Goal: Task Accomplishment & Management: Use online tool/utility

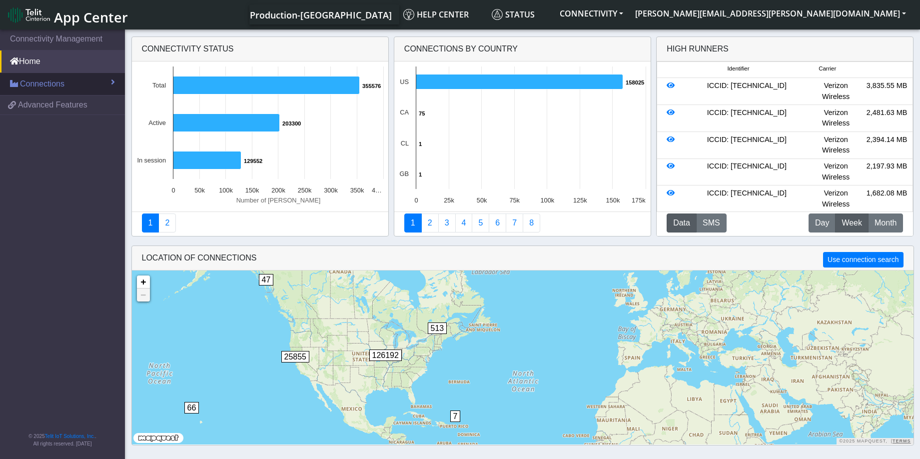
click at [51, 86] on span "Connections" at bounding box center [42, 84] width 44 height 12
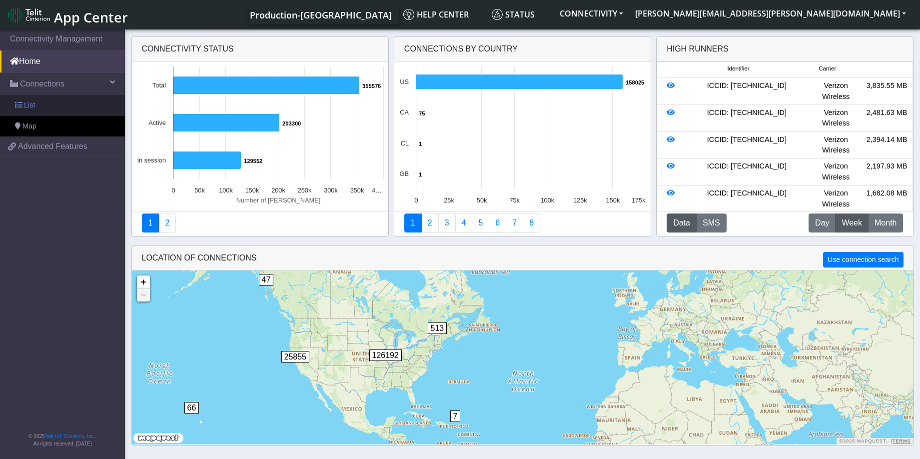
click at [27, 105] on span "List" at bounding box center [29, 105] width 11 height 11
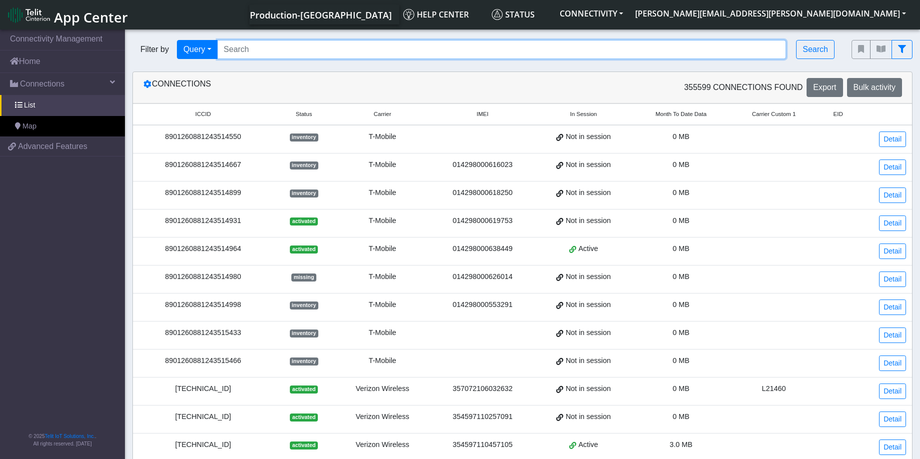
click at [278, 49] on input "Search..." at bounding box center [501, 49] width 569 height 19
paste input "89033023426500000000060317708950"
type input "89033023426500000000060317708950"
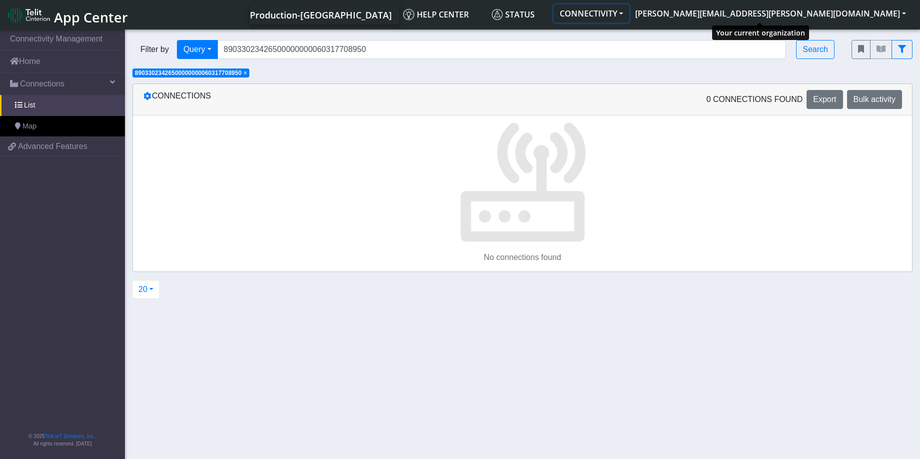
click at [629, 12] on button "CONNECTIVITY" at bounding box center [590, 13] width 75 height 18
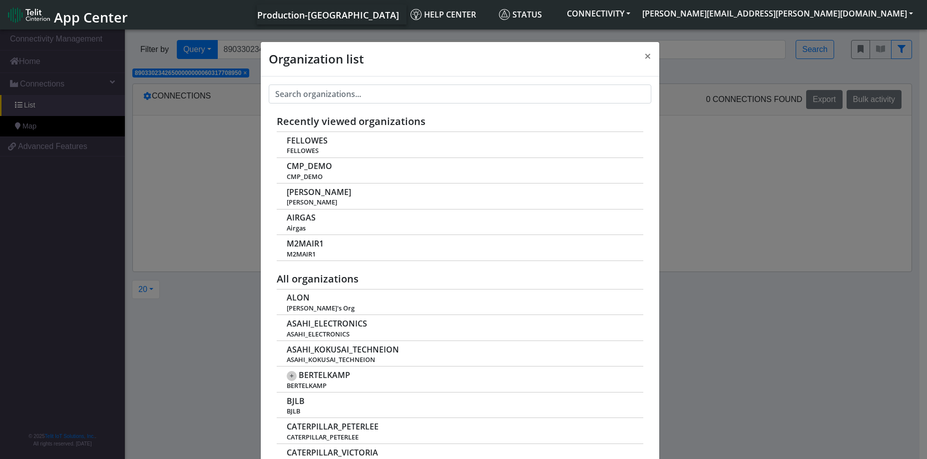
scroll to position [3, 0]
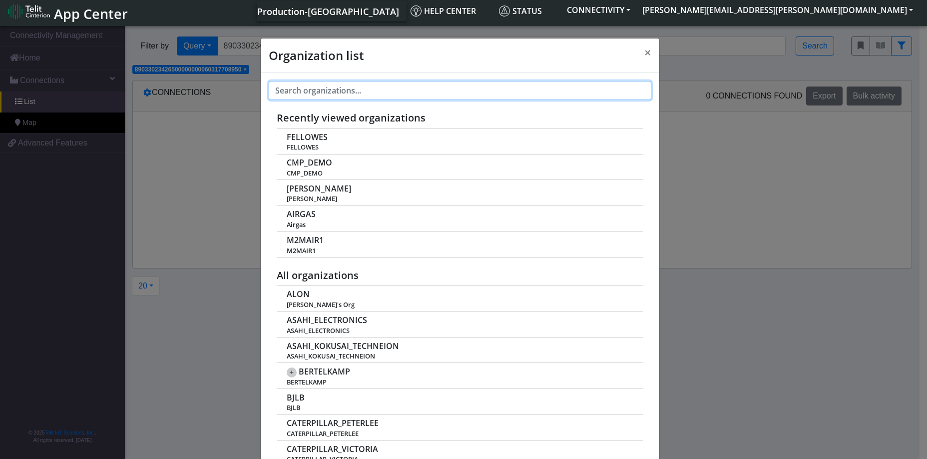
click at [367, 90] on input "text" at bounding box center [460, 90] width 383 height 19
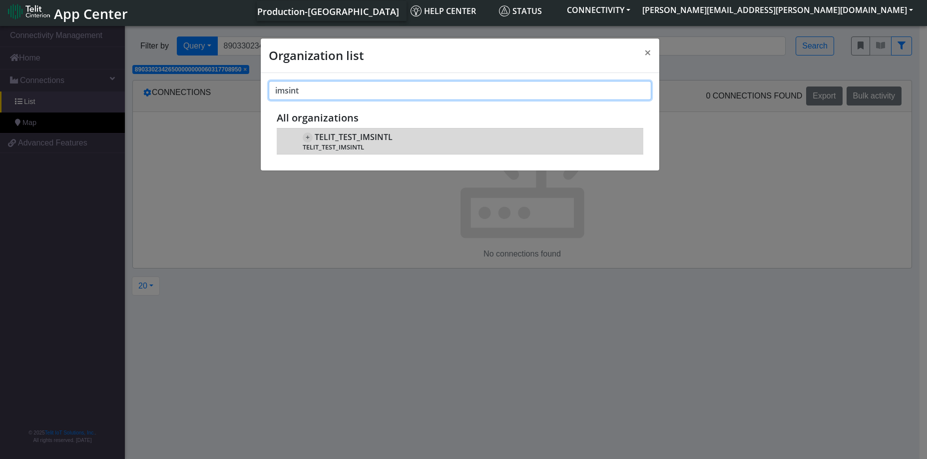
type input "imsint"
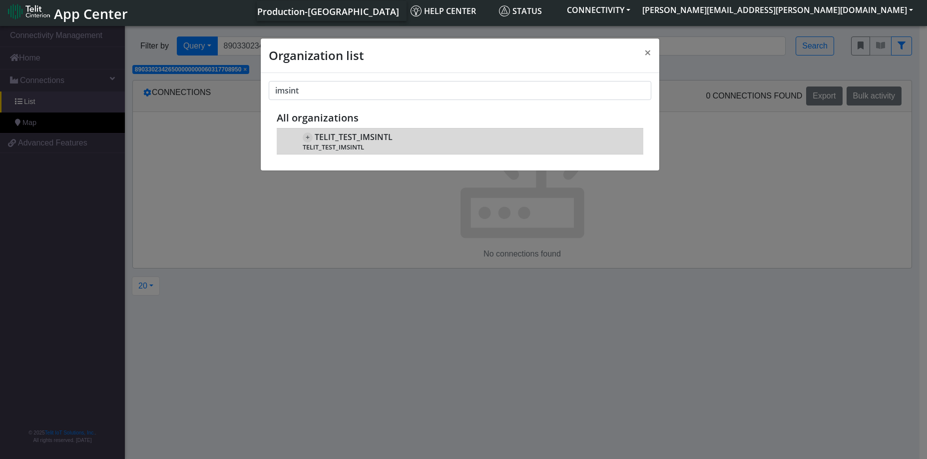
click at [358, 134] on span "TELIT_TEST_IMSINTL" at bounding box center [354, 136] width 78 height 9
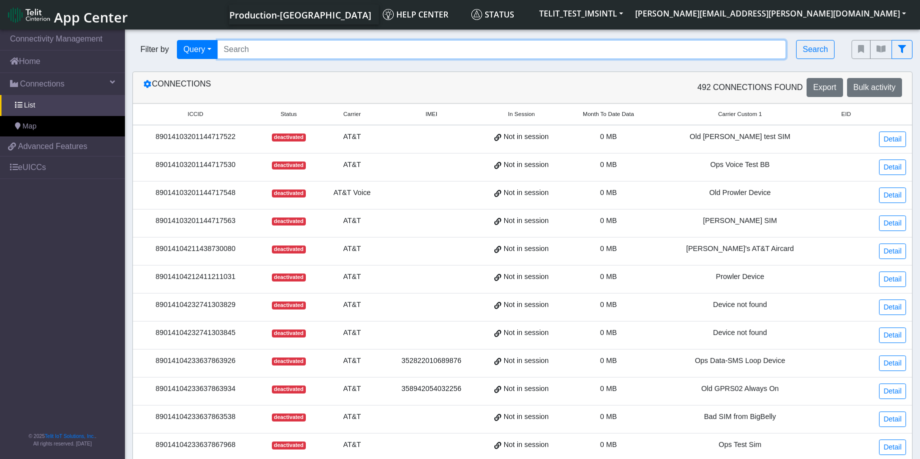
click at [236, 46] on input "Search..." at bounding box center [501, 49] width 569 height 19
paste input "89033023426500000000060317708950"
type input "89033023426500000000060317708950"
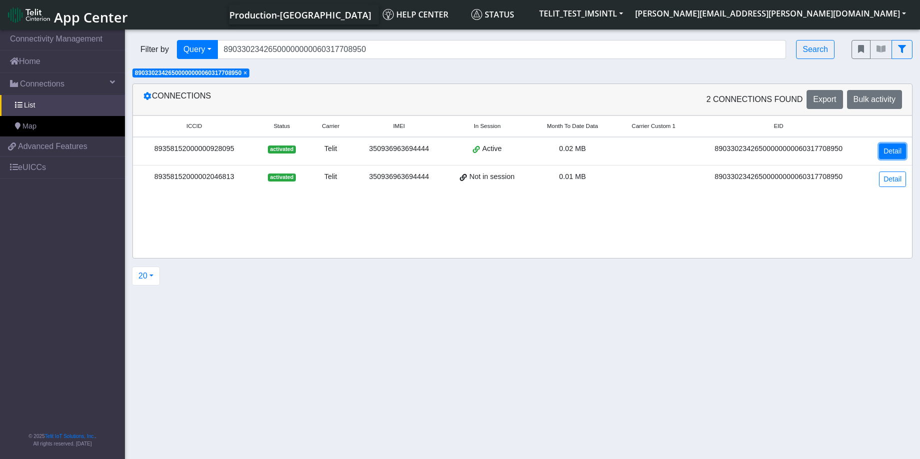
click at [890, 151] on link "Detail" at bounding box center [892, 150] width 27 height 15
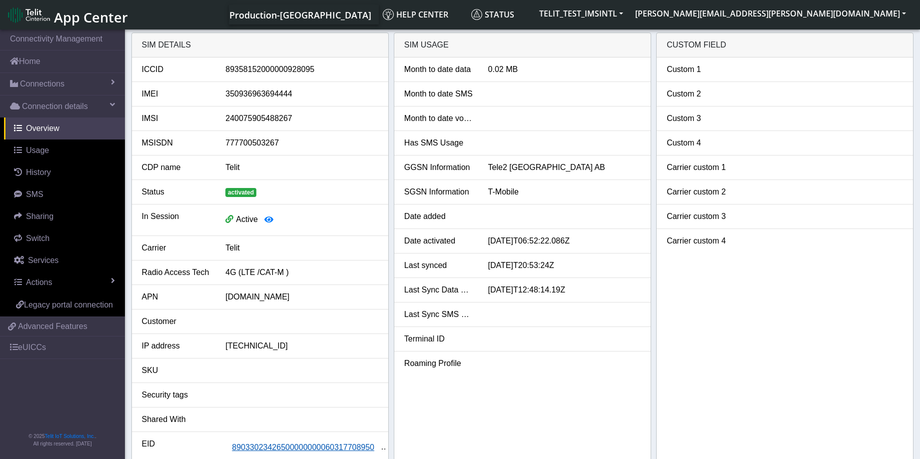
click at [286, 448] on span "89033023426500000000060317708950" at bounding box center [303, 447] width 142 height 8
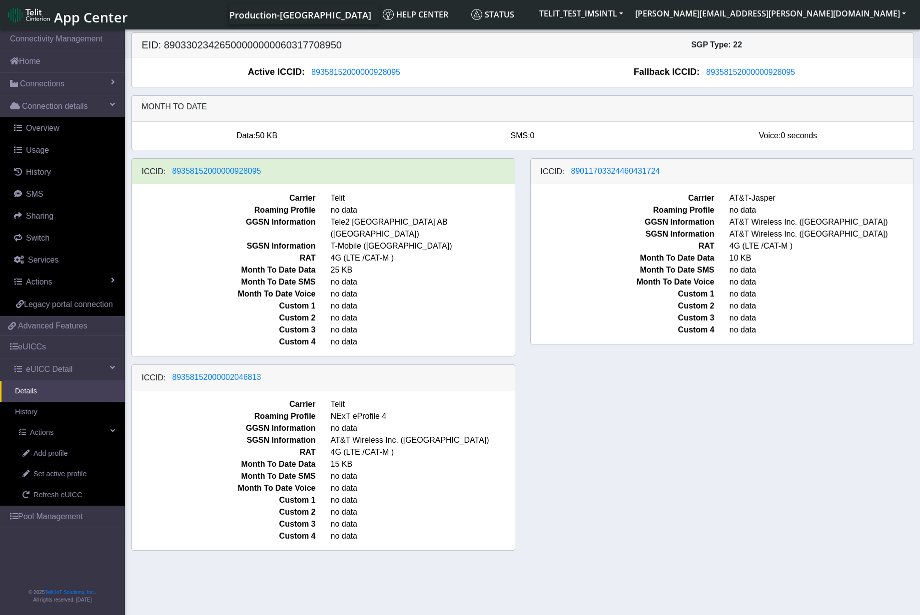
click at [420, 45] on h5 "EID: 89033023426500000000060317708950" at bounding box center [328, 45] width 388 height 12
click at [35, 347] on link "eUICCs" at bounding box center [62, 347] width 125 height 22
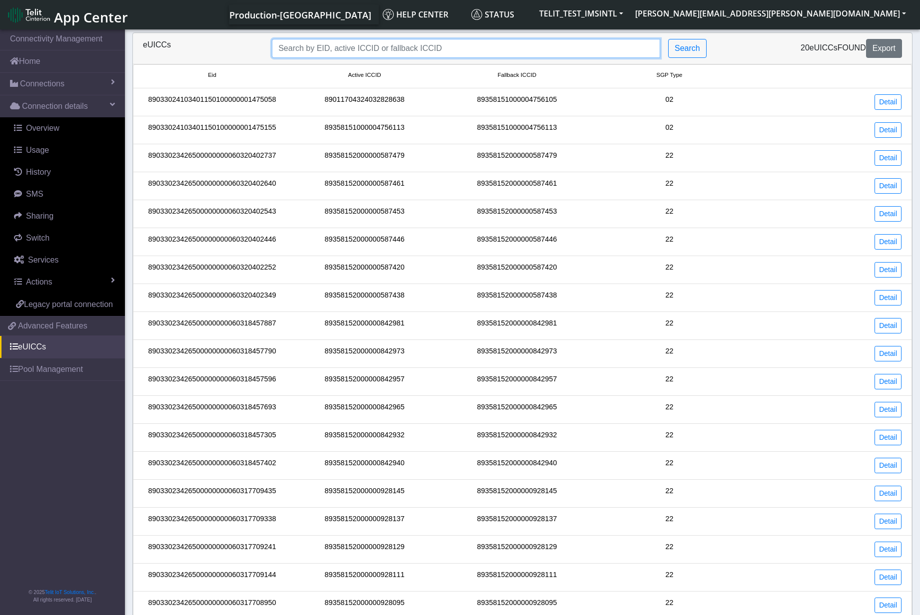
click at [401, 51] on input "Search..." at bounding box center [466, 48] width 388 height 19
paste input "89033023426500000000060320402737"
type input "89033023426500000000060320402737"
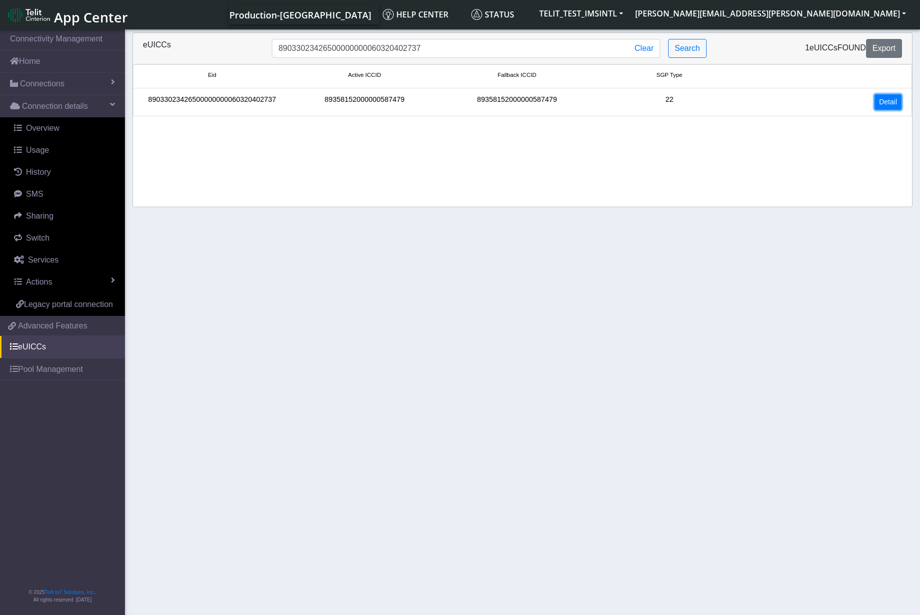
click at [890, 103] on link "Detail" at bounding box center [887, 101] width 27 height 15
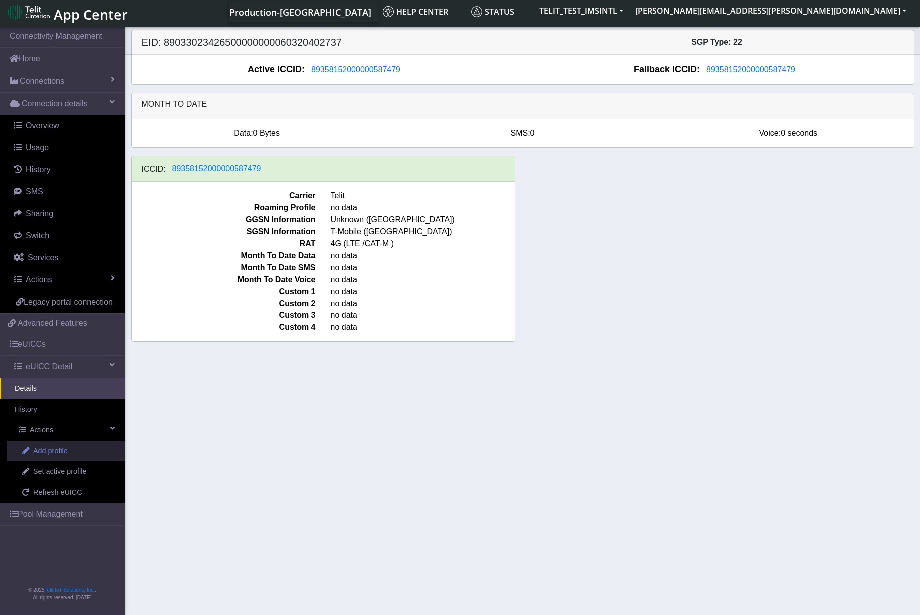
scroll to position [3, 0]
click at [68, 452] on span "Add profile" at bounding box center [50, 450] width 34 height 11
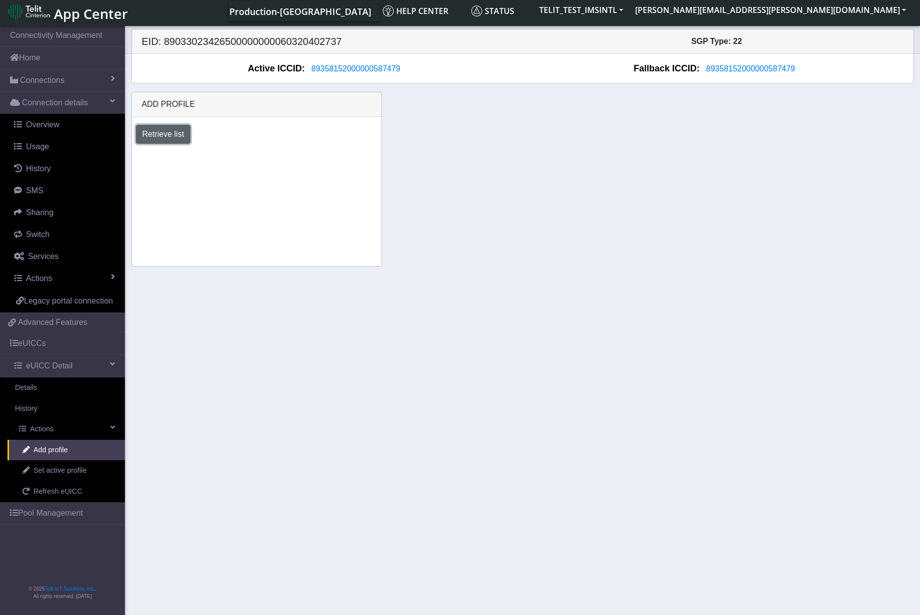
click at [160, 136] on button "Retrieve list" at bounding box center [163, 134] width 55 height 19
click at [247, 165] on select "Select profile to add OTHER-nxt23.net_ATT DNLD-nxt23.net-USC_test OTHER-Verizon…" at bounding box center [195, 161] width 119 height 19
select select "1fc7fafb-408b-426d-8eed-4ade4333d7a7"
click at [136, 152] on select "Select profile to add OTHER-nxt23.net_ATT DNLD-nxt23.net-USC_test OTHER-Verizon…" at bounding box center [195, 161] width 119 height 19
click at [274, 163] on button "Add" at bounding box center [281, 161] width 27 height 19
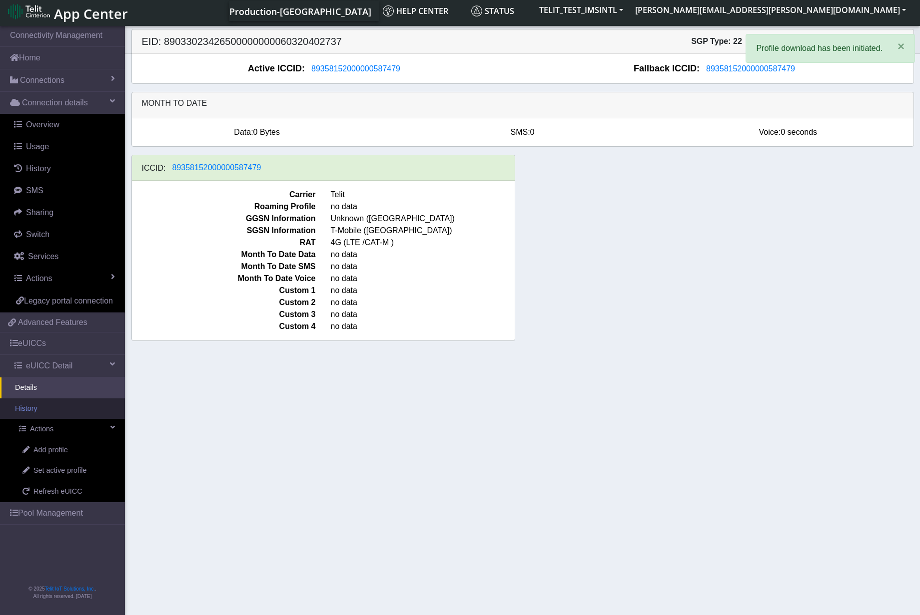
click at [41, 410] on link "History" at bounding box center [62, 409] width 125 height 21
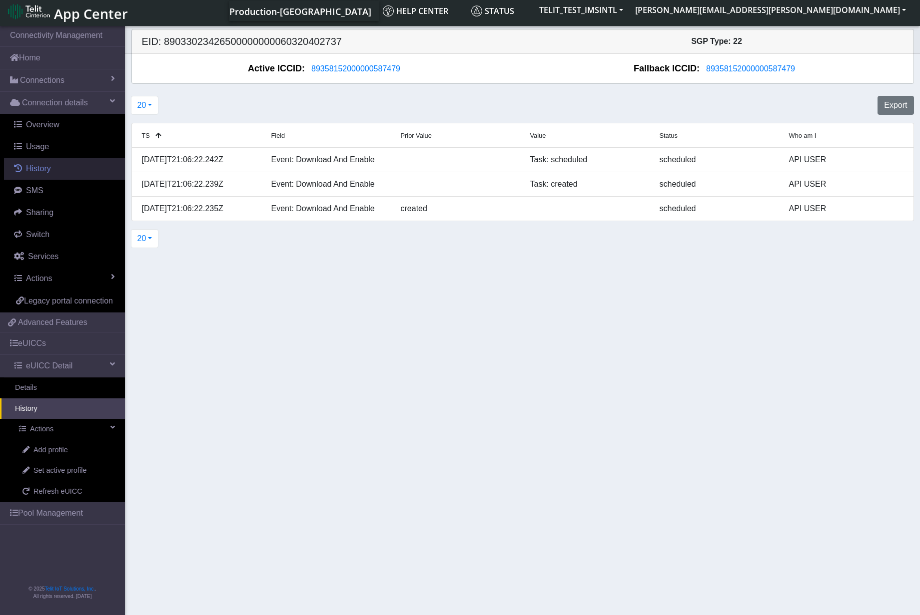
click at [42, 172] on span "History" at bounding box center [38, 168] width 25 height 8
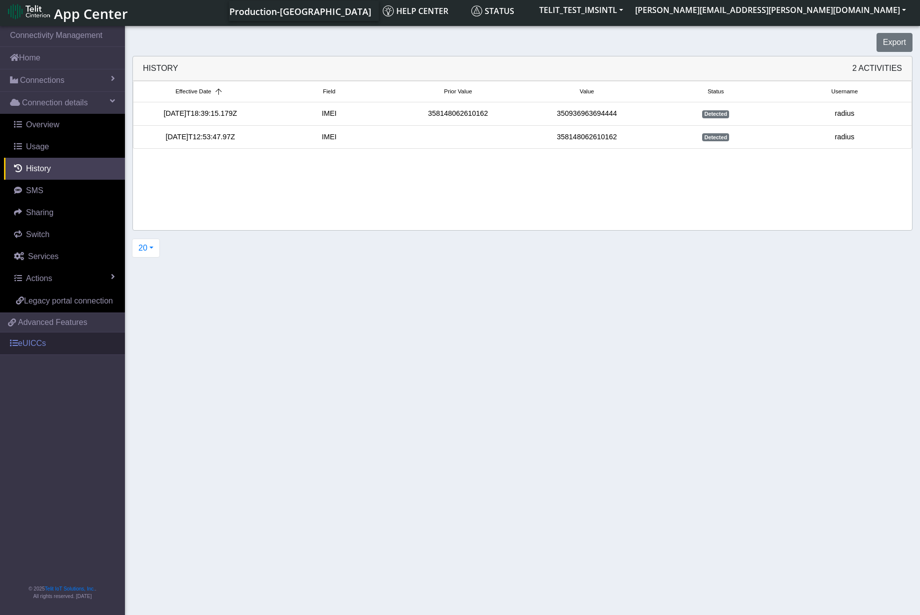
click at [18, 347] on link "eUICCs" at bounding box center [62, 344] width 125 height 22
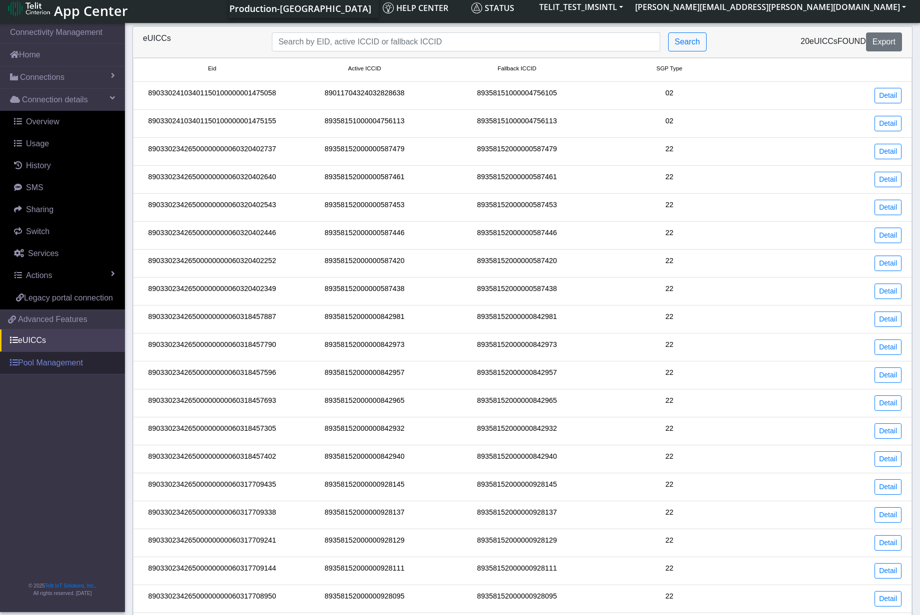
scroll to position [21, 0]
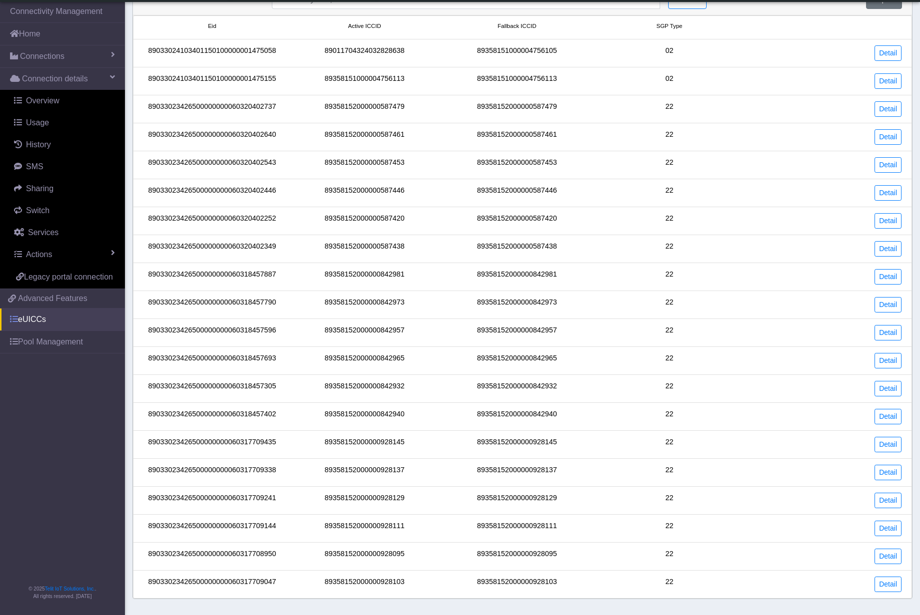
click at [11, 320] on span at bounding box center [14, 319] width 8 height 8
click at [68, 342] on link "Pool Management" at bounding box center [62, 342] width 125 height 22
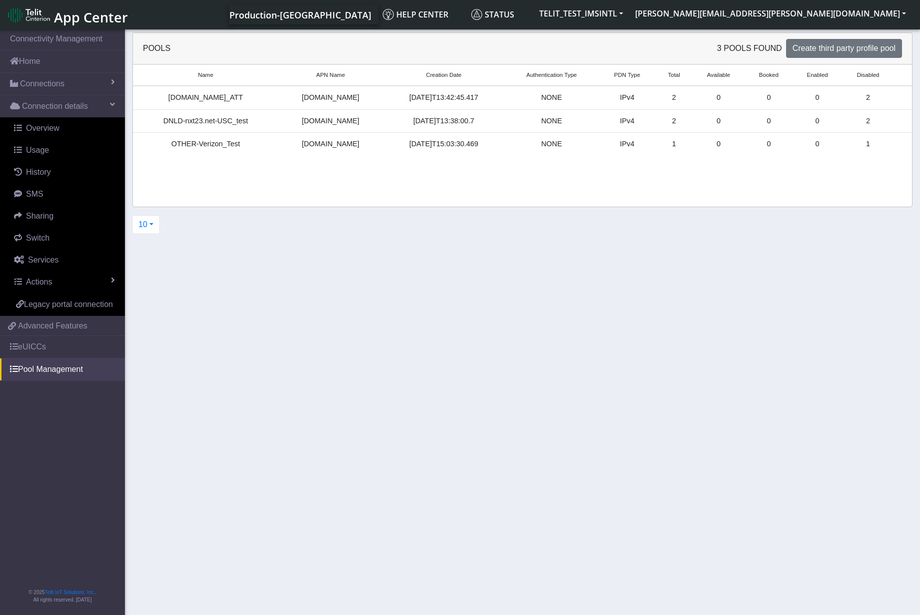
scroll to position [3, 0]
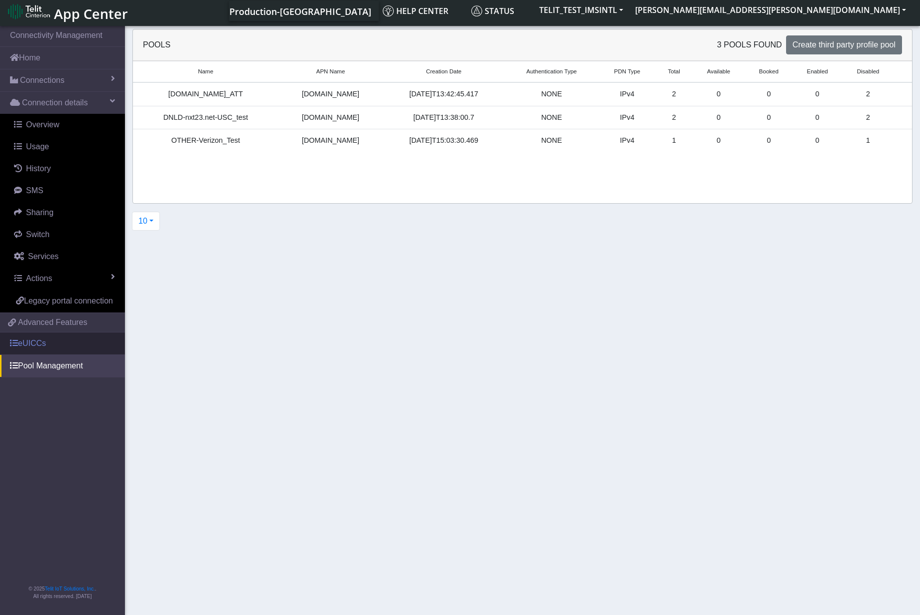
click at [27, 341] on link "eUICCs" at bounding box center [62, 344] width 125 height 22
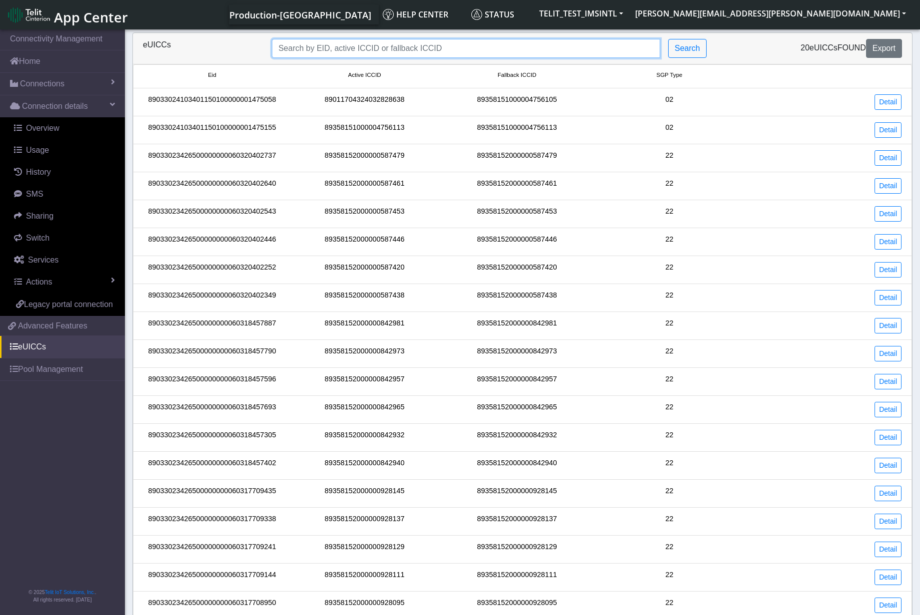
click at [442, 44] on input "Search..." at bounding box center [466, 48] width 388 height 19
paste input "89033023426500000000060320402737"
type input "89033023426500000000060320402737"
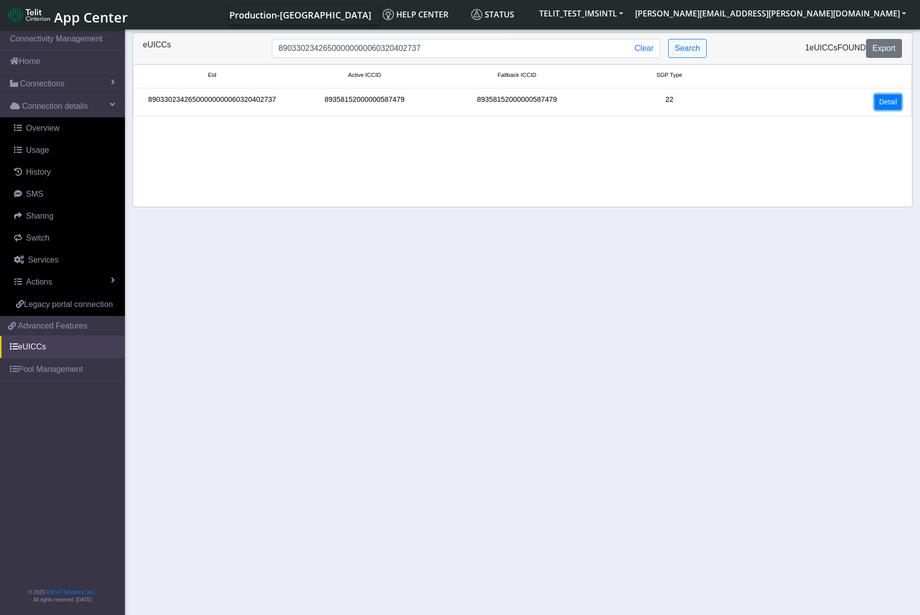
click at [882, 102] on link "Detail" at bounding box center [887, 101] width 27 height 15
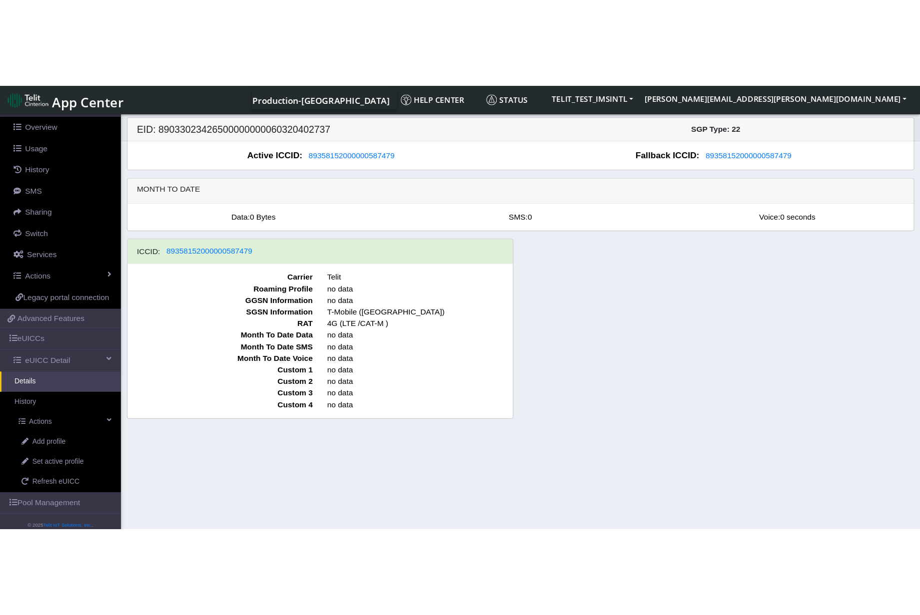
scroll to position [89, 0]
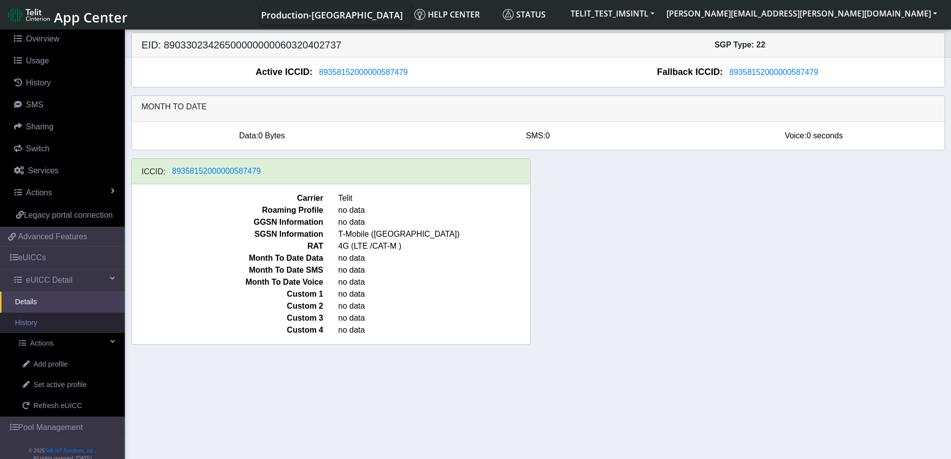
click at [44, 334] on link "History" at bounding box center [62, 323] width 125 height 21
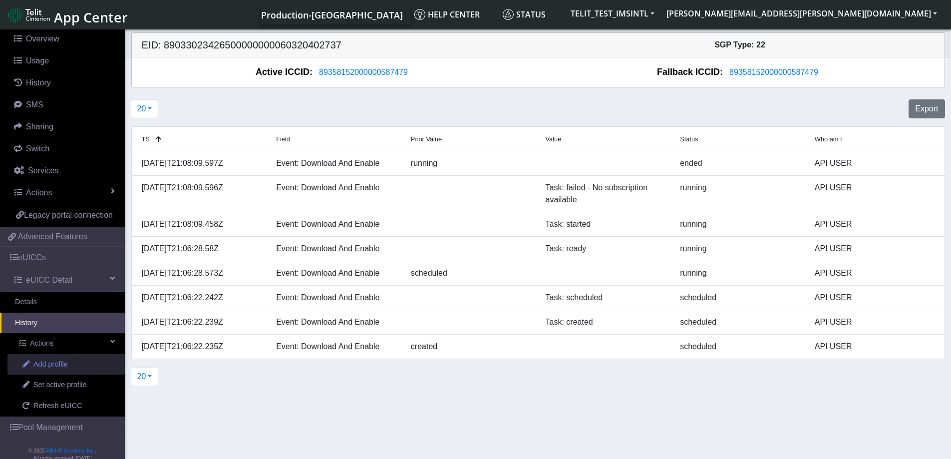
click at [64, 370] on span "Add profile" at bounding box center [50, 364] width 34 height 11
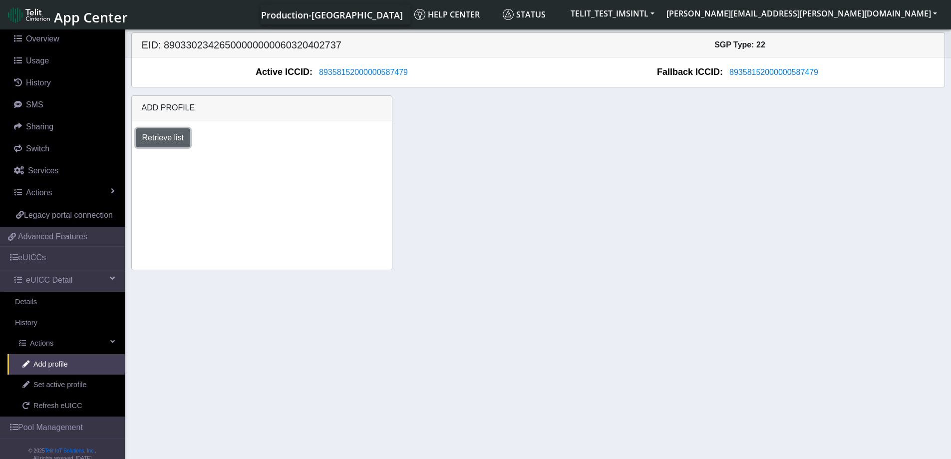
click at [172, 133] on button "Retrieve list" at bounding box center [163, 137] width 55 height 19
click at [240, 166] on select "Select profile to add OTHER-nxt23.net_ATT DNLD-nxt23.net-USC_test OTHER-Verizon…" at bounding box center [195, 164] width 119 height 19
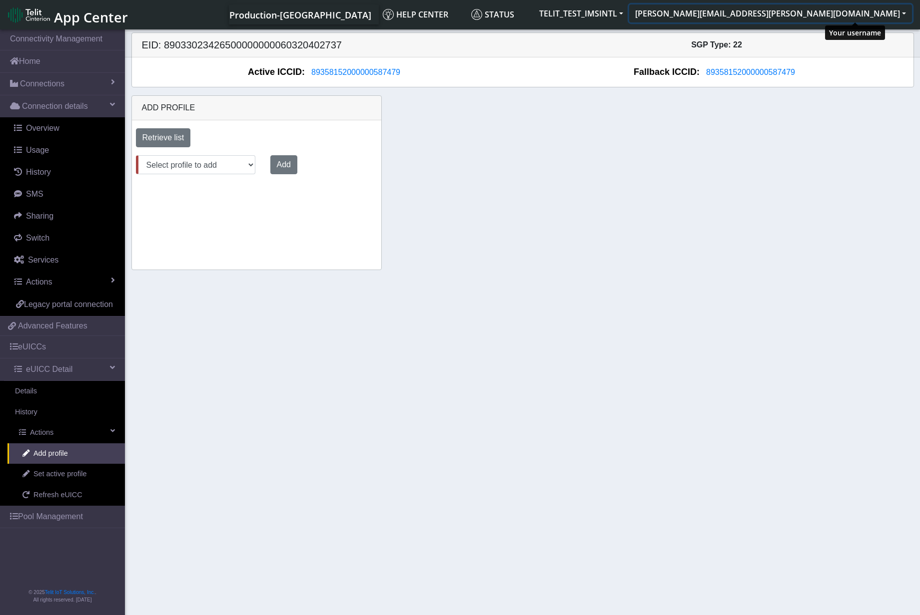
click at [838, 11] on button "[PERSON_NAME][EMAIL_ADDRESS][PERSON_NAME][DOMAIN_NAME]" at bounding box center [770, 13] width 283 height 18
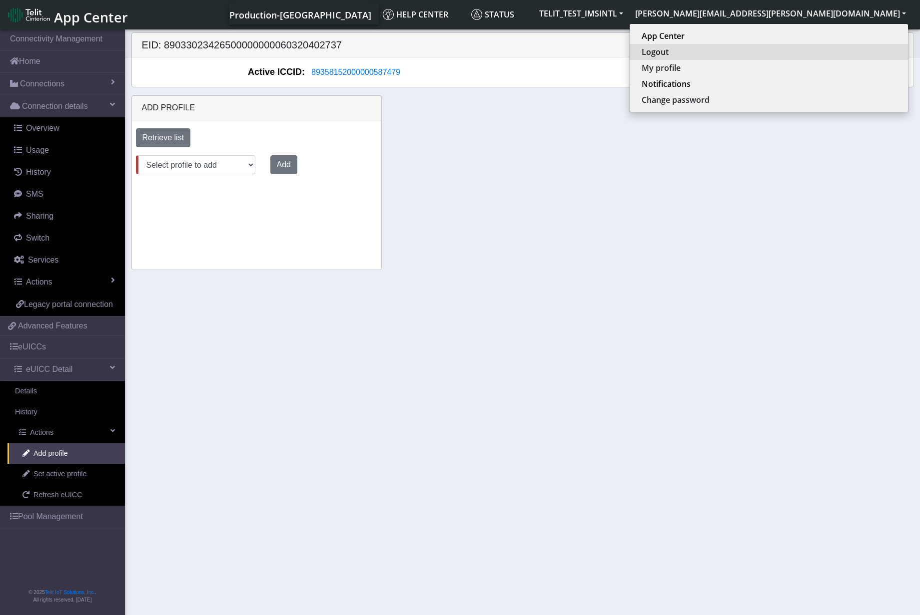
click at [831, 51] on button "Logout" at bounding box center [768, 52] width 278 height 16
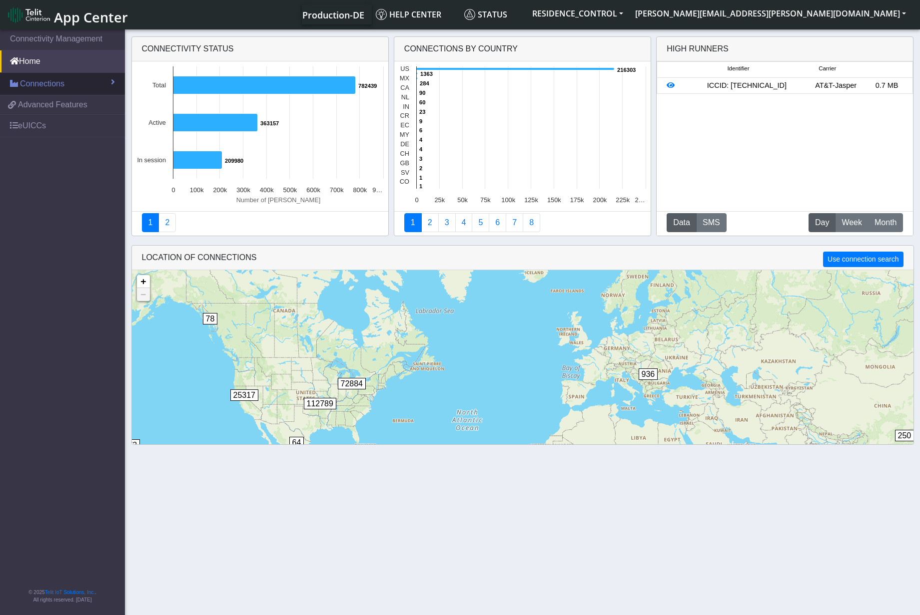
click at [55, 81] on span "Connections" at bounding box center [42, 84] width 44 height 12
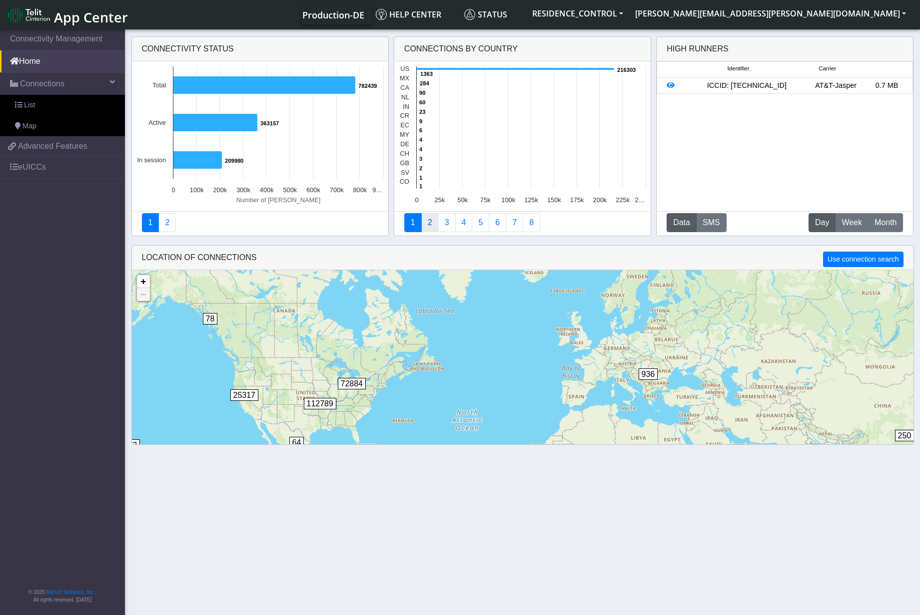
click at [432, 226] on link "2" at bounding box center [429, 222] width 17 height 19
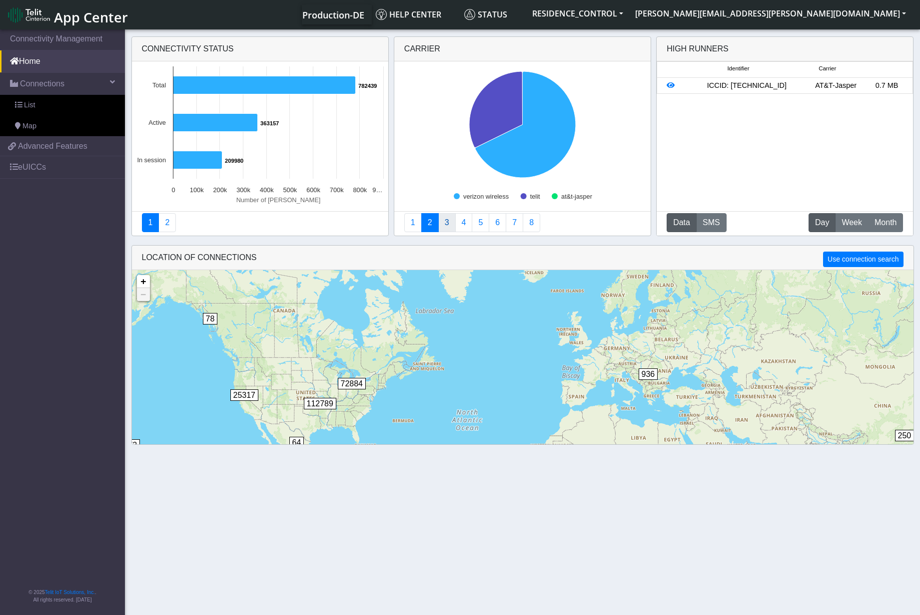
click at [447, 223] on link "3" at bounding box center [446, 222] width 17 height 19
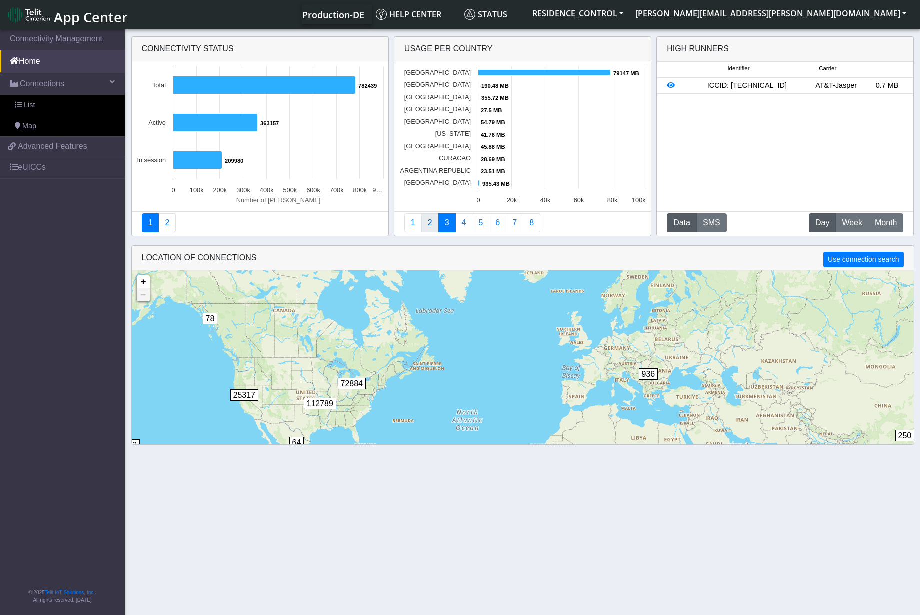
click at [434, 224] on link "2" at bounding box center [429, 222] width 17 height 19
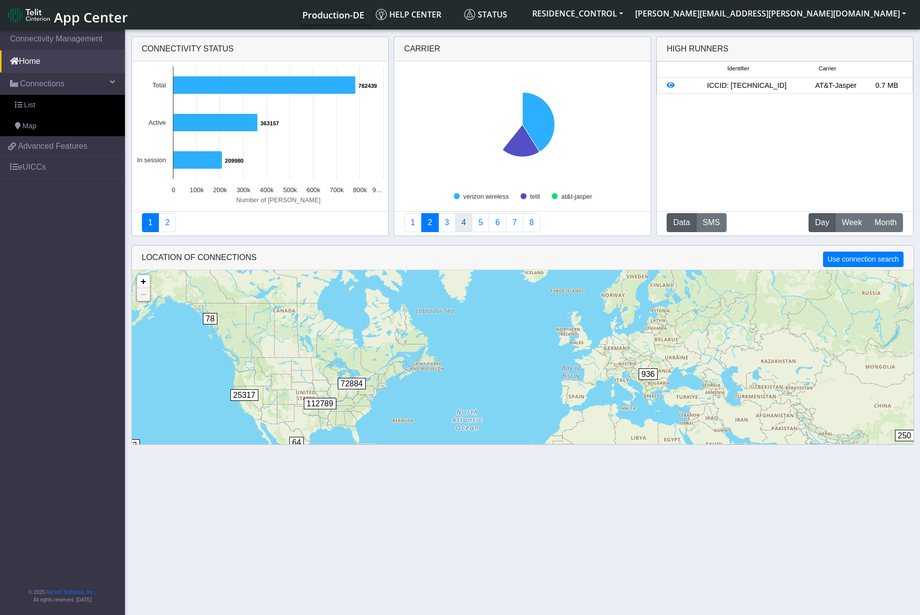
click at [464, 226] on link "4" at bounding box center [463, 222] width 17 height 19
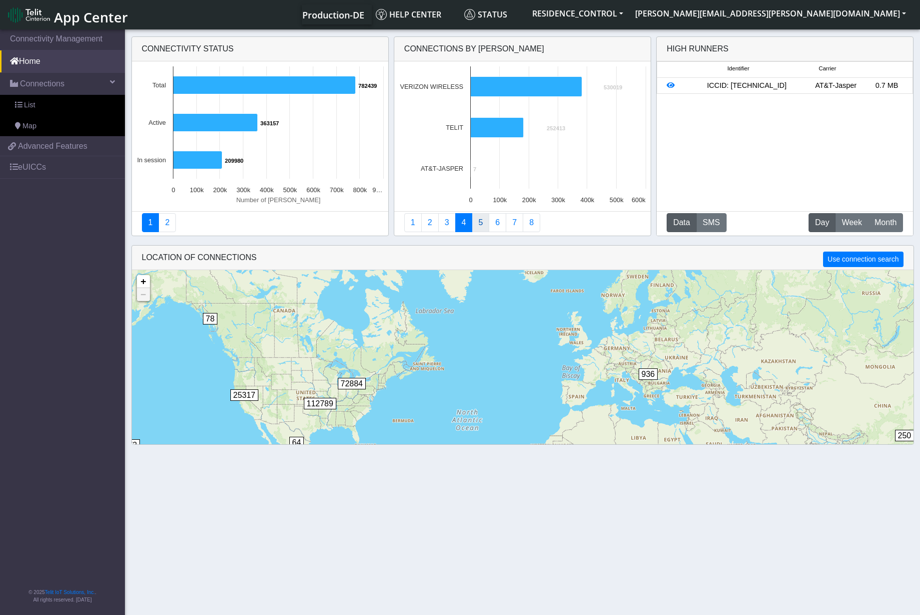
click at [483, 224] on link "5" at bounding box center [479, 222] width 17 height 19
click at [467, 222] on link "4" at bounding box center [463, 222] width 17 height 19
click at [167, 220] on link "2" at bounding box center [166, 222] width 17 height 19
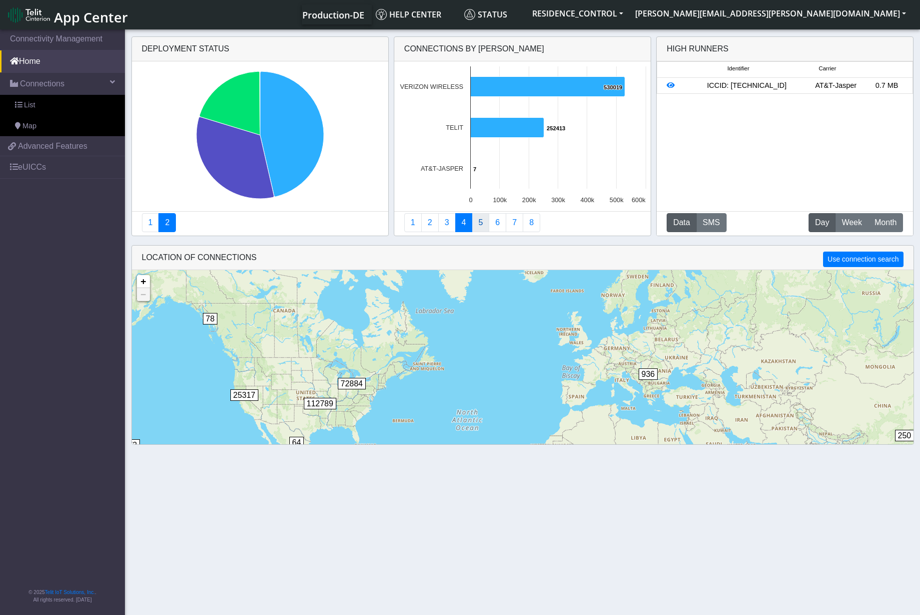
click at [477, 225] on link "5" at bounding box center [479, 222] width 17 height 19
click at [494, 223] on link "6" at bounding box center [496, 222] width 17 height 19
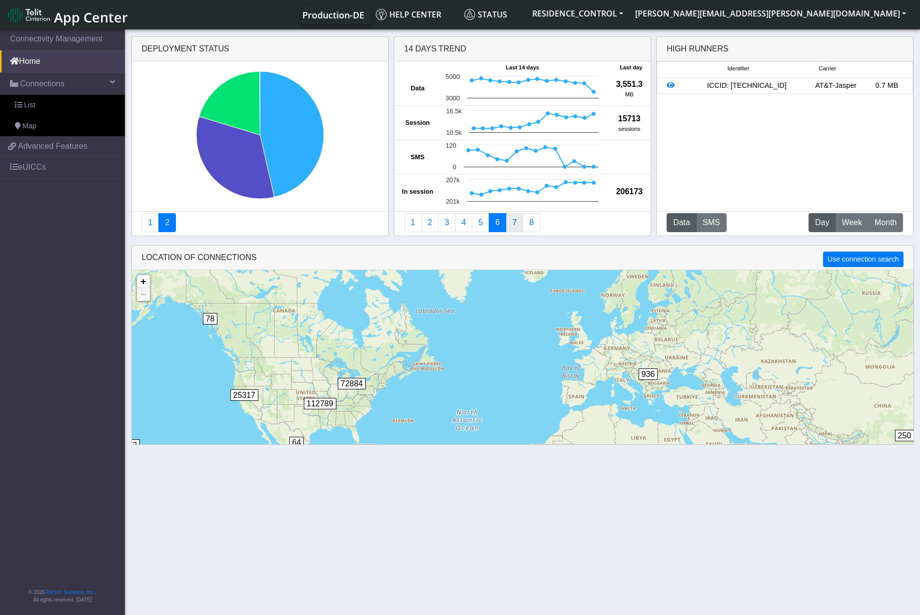
click at [508, 222] on link "7" at bounding box center [513, 222] width 17 height 19
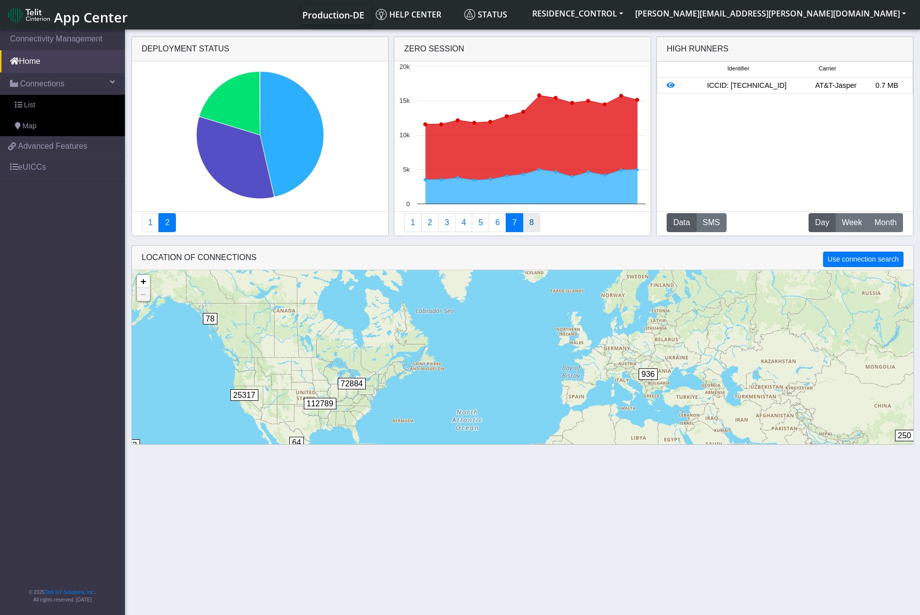
click at [529, 222] on link "8" at bounding box center [530, 222] width 17 height 19
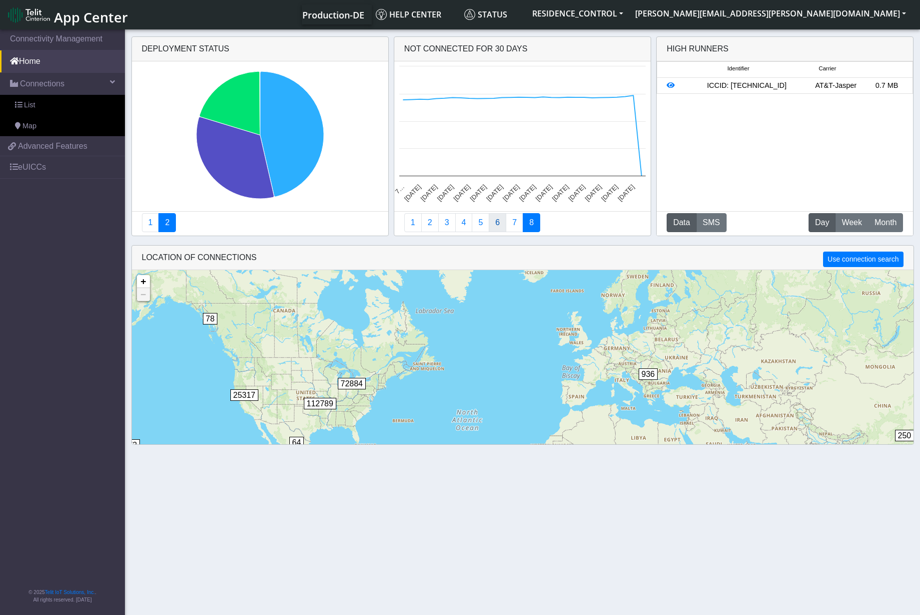
click at [499, 220] on link "6" at bounding box center [496, 222] width 17 height 19
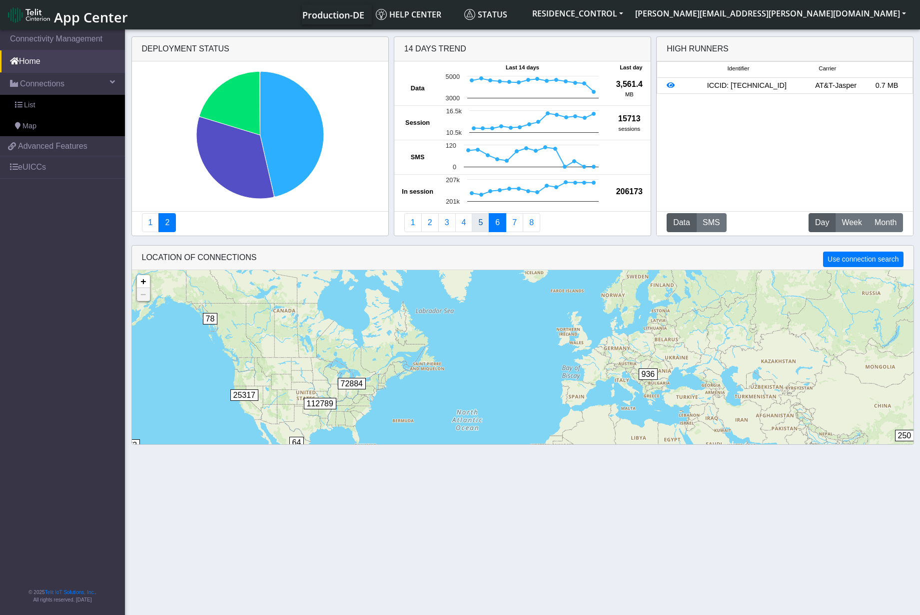
click at [479, 220] on link "5" at bounding box center [479, 222] width 17 height 19
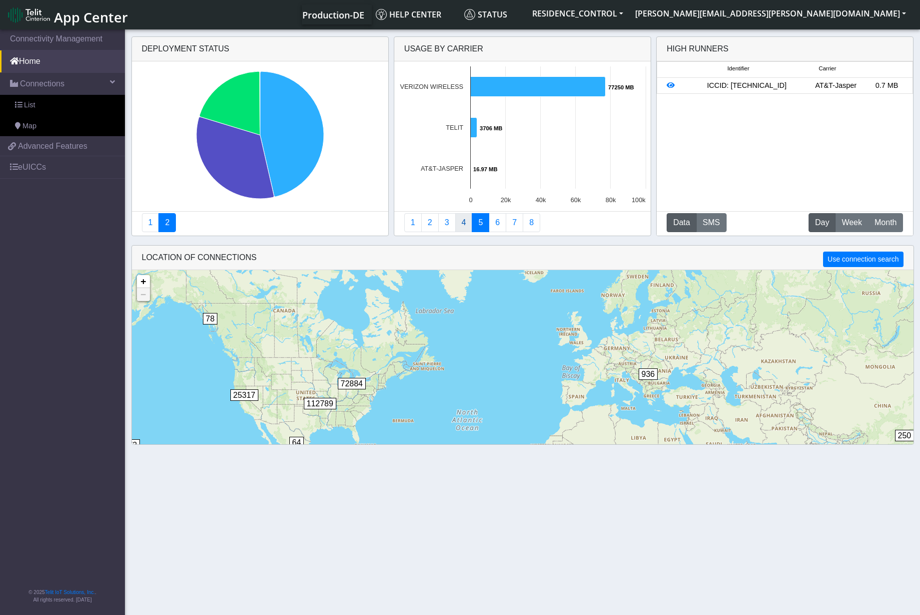
click at [465, 216] on link "4" at bounding box center [463, 222] width 17 height 19
click at [451, 216] on link "3" at bounding box center [446, 222] width 17 height 19
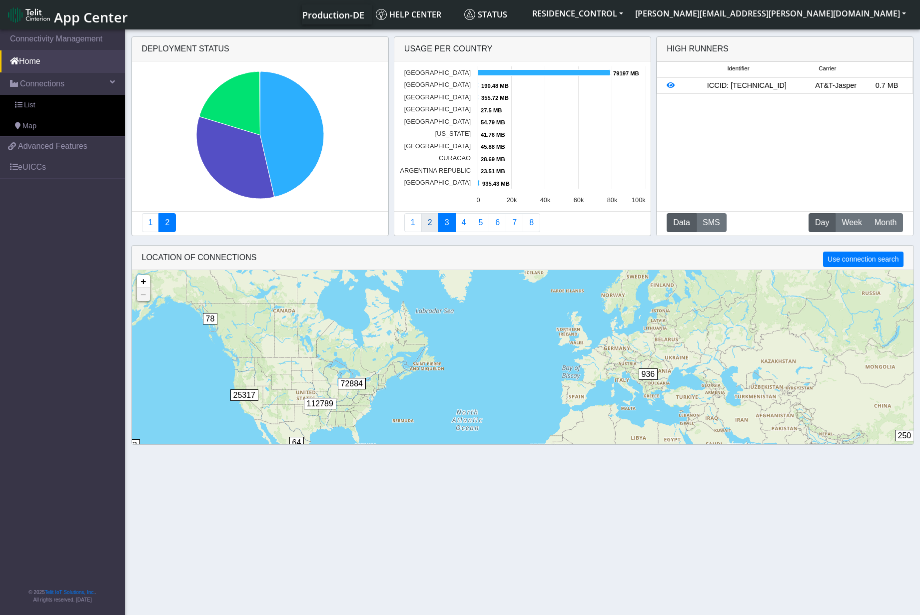
click at [431, 217] on link "2" at bounding box center [429, 222] width 17 height 19
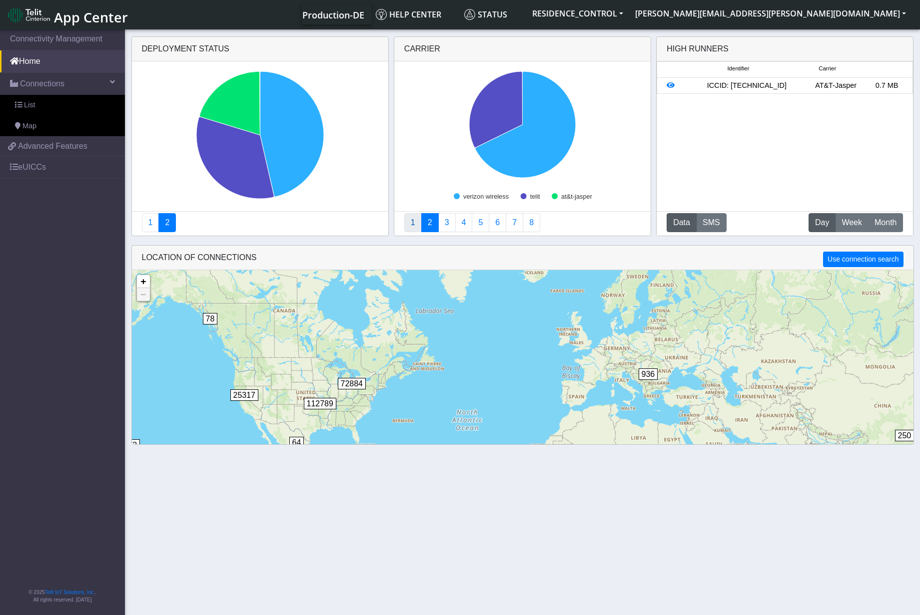
click at [413, 214] on link "1" at bounding box center [412, 222] width 17 height 19
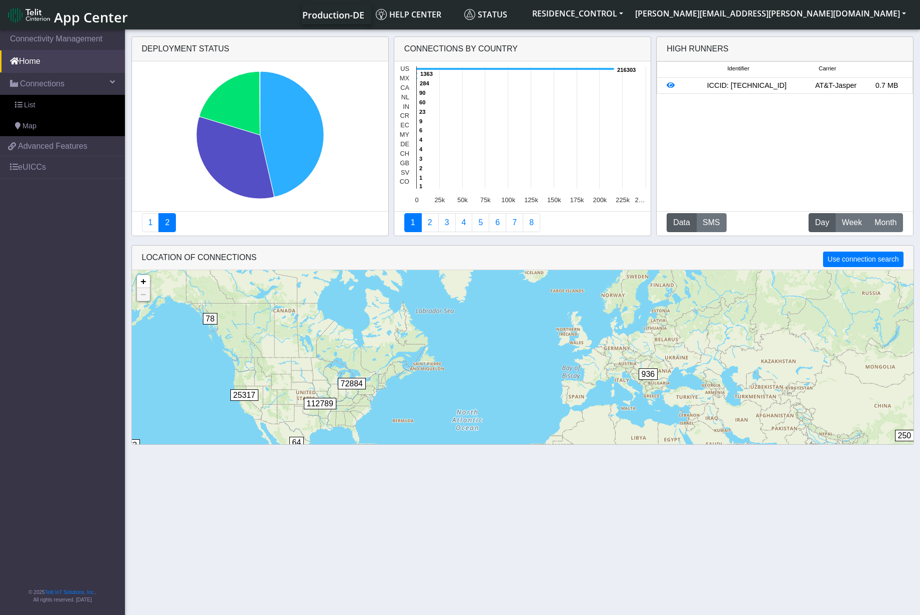
scroll to position [3, 0]
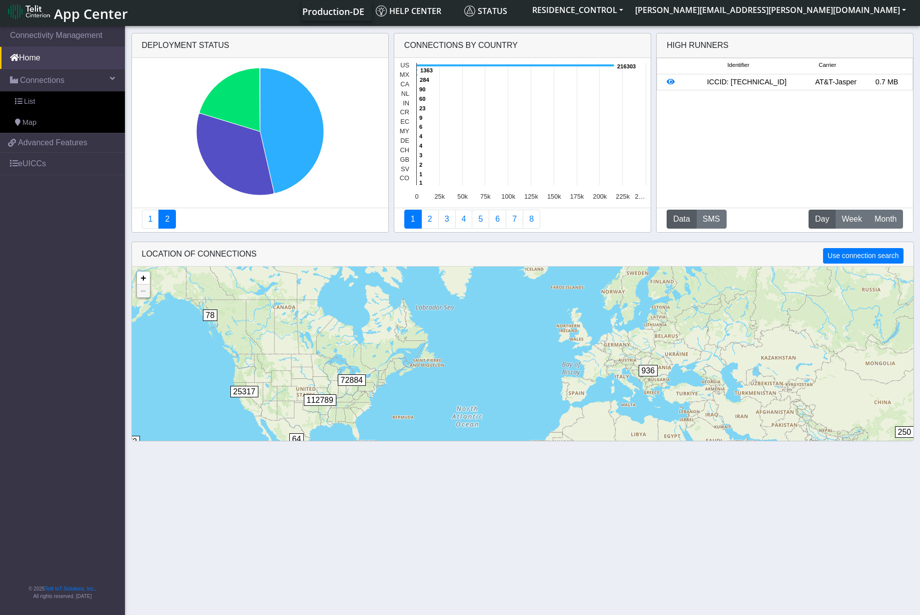
click at [314, 545] on section "Connectivity Management Home Connections List Map 9a32d6c409f2b221b6dbdda6785bd…" at bounding box center [460, 319] width 920 height 591
click at [38, 165] on link "eUICCs" at bounding box center [62, 164] width 125 height 22
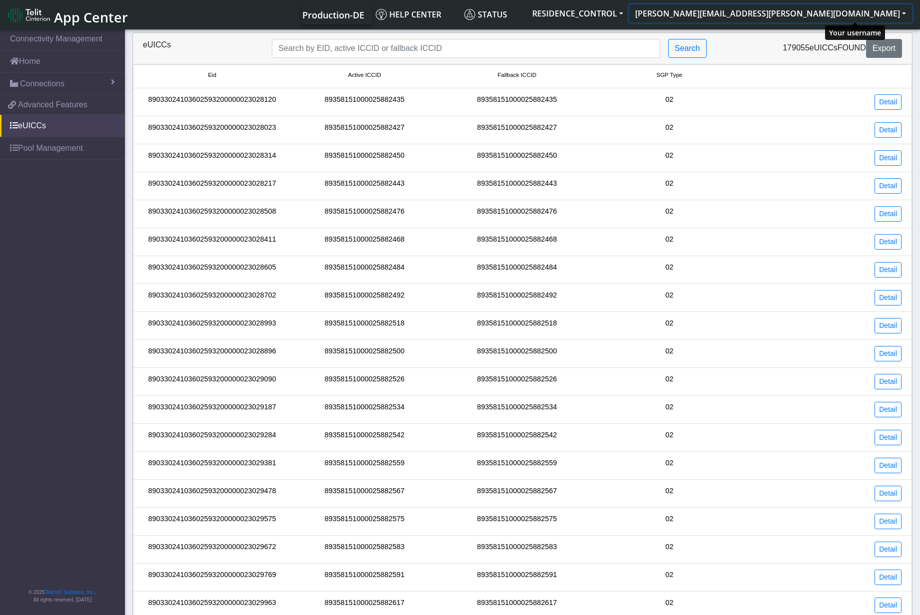
click at [874, 16] on button "[PERSON_NAME][EMAIL_ADDRESS][PERSON_NAME][DOMAIN_NAME]" at bounding box center [770, 13] width 283 height 18
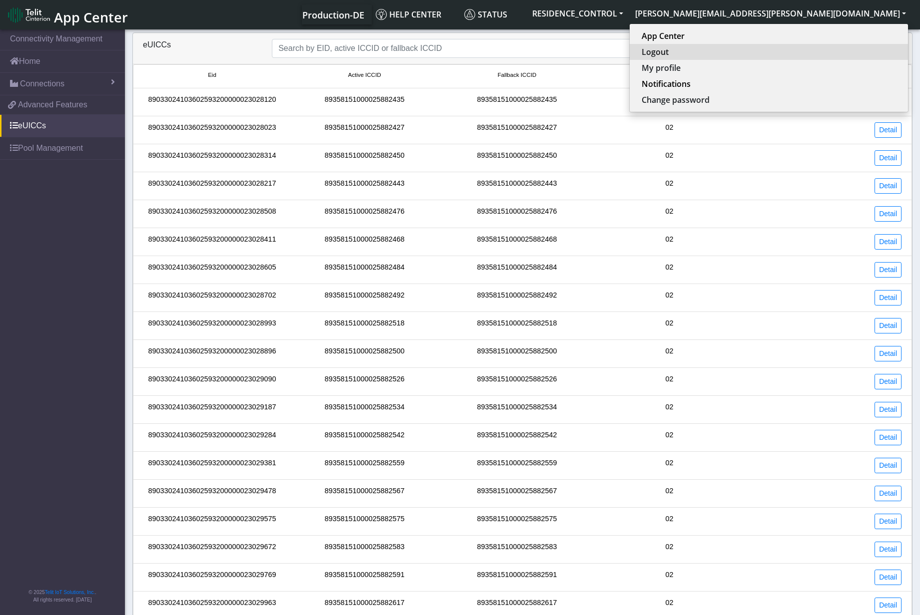
click at [818, 52] on button "Logout" at bounding box center [768, 52] width 278 height 16
